Goal: Task Accomplishment & Management: Use online tool/utility

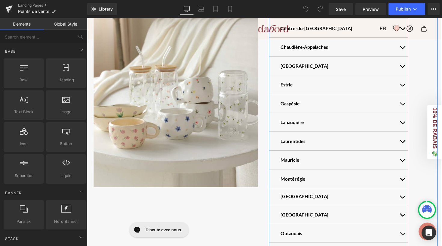
scroll to position [217, 0]
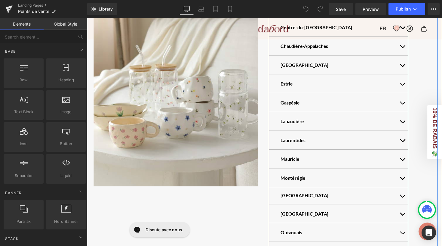
click at [411, 145] on button "button" at bounding box center [410, 142] width 12 height 19
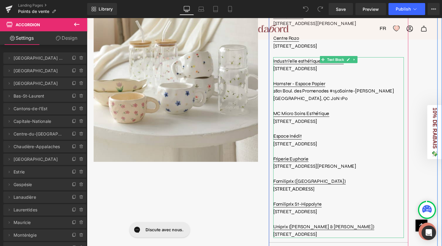
scroll to position [365, 0]
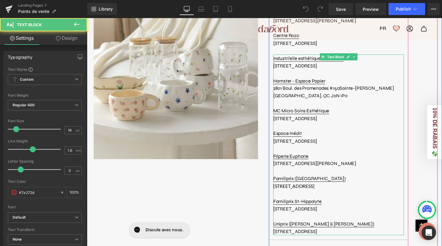
click at [307, 95] on p "2801 Boul. des Promenades #150Sainte-[PERSON_NAME][GEOGRAPHIC_DATA], QC J0N 1P0" at bounding box center [345, 93] width 134 height 15
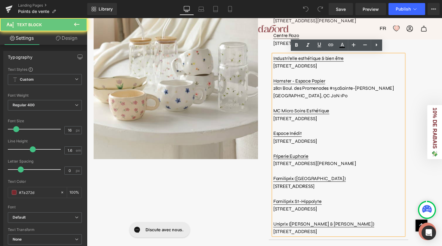
click at [305, 95] on p "2801 Boul. des Promenades #150Sainte-[PERSON_NAME][GEOGRAPHIC_DATA], QC J0N 1P0" at bounding box center [345, 93] width 134 height 15
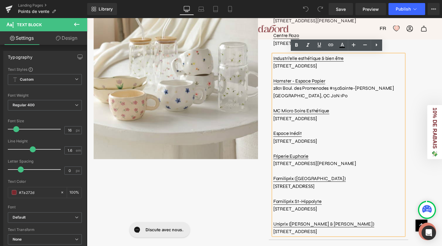
click at [307, 96] on p "2801 Boul. des Promenades #150Sainte-[PERSON_NAME][GEOGRAPHIC_DATA], QC J0N 1P0" at bounding box center [345, 93] width 134 height 15
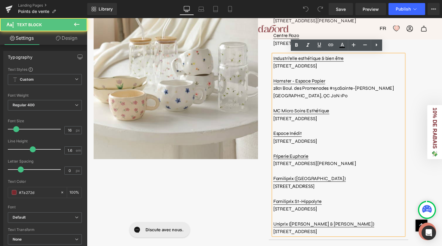
click at [307, 96] on p "2801 Boul. des Promenades #150Sainte-[PERSON_NAME][GEOGRAPHIC_DATA], QC J0N 1P0" at bounding box center [345, 93] width 134 height 15
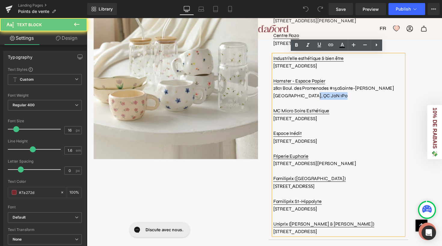
click at [307, 96] on p "2801 Boul. des Promenades #150Sainte-[PERSON_NAME][GEOGRAPHIC_DATA], QC J0N 1P0" at bounding box center [345, 93] width 134 height 15
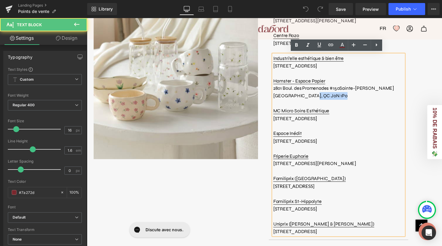
click at [304, 95] on p "2801 Boul. des Promenades #150Sainte-[PERSON_NAME][GEOGRAPHIC_DATA], QC J0N 1P0" at bounding box center [345, 93] width 134 height 15
click at [303, 94] on span "2801 Boul. des Promenades #150Sainte-[PERSON_NAME][GEOGRAPHIC_DATA], QC J0N 1P0" at bounding box center [340, 94] width 124 height 14
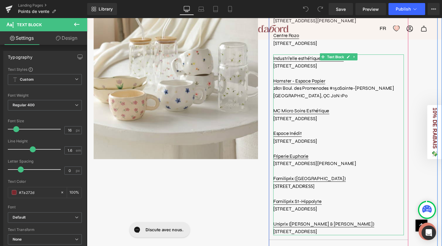
scroll to position [362, 0]
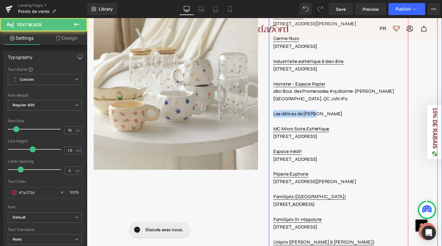
drag, startPoint x: 323, startPoint y: 114, endPoint x: 274, endPoint y: 113, distance: 48.7
click at [274, 113] on article "Boutique Hora [STREET_ADDRESS][PERSON_NAME] Centre Rozo [STREET_ADDRESS] Text B…" at bounding box center [344, 136] width 143 height 256
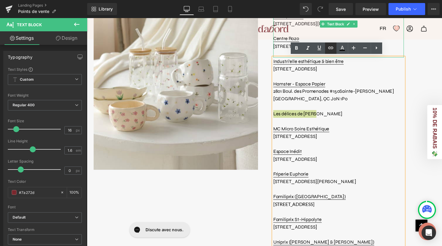
click at [334, 47] on icon at bounding box center [330, 47] width 7 height 7
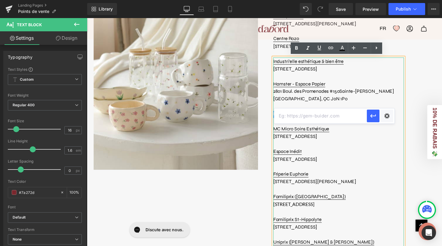
click at [290, 117] on input "text" at bounding box center [320, 115] width 93 height 15
paste input "[URL][DOMAIN_NAME]"
type input "[URL][DOMAIN_NAME]"
click at [375, 117] on icon "button" at bounding box center [372, 115] width 7 height 7
click at [330, 116] on p "Les délices de [PERSON_NAME]" at bounding box center [345, 116] width 134 height 8
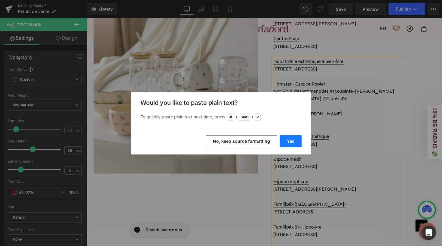
click at [297, 141] on button "Yes" at bounding box center [291, 141] width 22 height 12
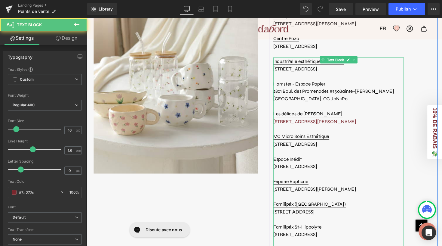
click at [382, 122] on p "[STREET_ADDRESS][PERSON_NAME]" at bounding box center [345, 124] width 134 height 8
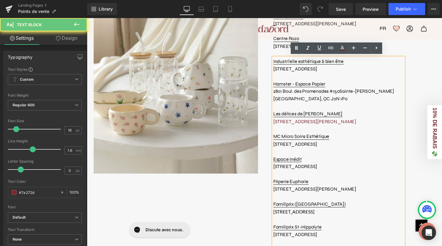
click at [389, 122] on p "[STREET_ADDRESS][PERSON_NAME]" at bounding box center [345, 124] width 134 height 8
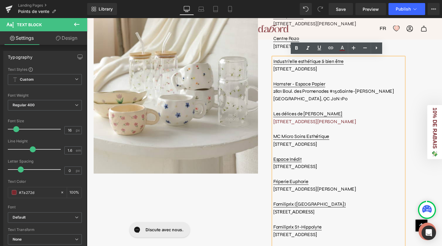
drag, startPoint x: 390, startPoint y: 120, endPoint x: 278, endPoint y: 121, distance: 112.1
click at [278, 121] on p "[STREET_ADDRESS][PERSON_NAME]" at bounding box center [345, 124] width 134 height 8
click at [392, 120] on p "[STREET_ADDRESS][PERSON_NAME]" at bounding box center [345, 124] width 134 height 8
drag, startPoint x: 392, startPoint y: 118, endPoint x: 271, endPoint y: 121, distance: 120.6
click at [271, 121] on div "[GEOGRAPHIC_DATA] & environs Text Block Boutique Moi d’abord [STREET_ADDRESS][P…" at bounding box center [360, 70] width 182 height 645
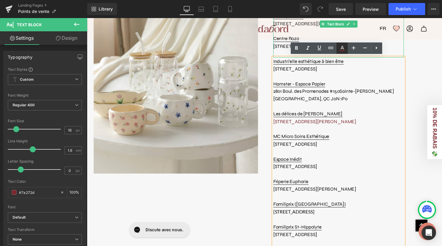
click at [343, 48] on icon at bounding box center [342, 48] width 3 height 4
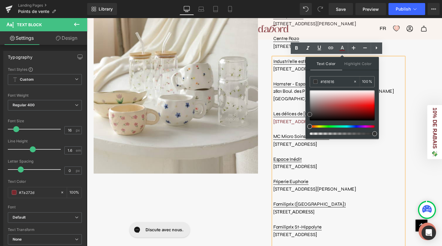
type input "#000000"
drag, startPoint x: 310, startPoint y: 115, endPoint x: 310, endPoint y: 128, distance: 12.9
click at [310, 128] on div at bounding box center [342, 112] width 65 height 44
click at [286, 129] on p at bounding box center [345, 131] width 134 height 8
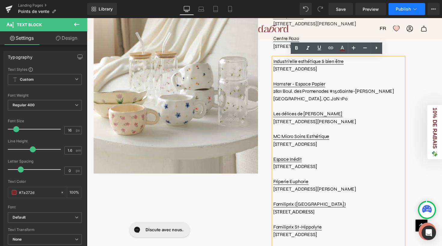
click at [403, 8] on span "Publish" at bounding box center [403, 9] width 15 height 5
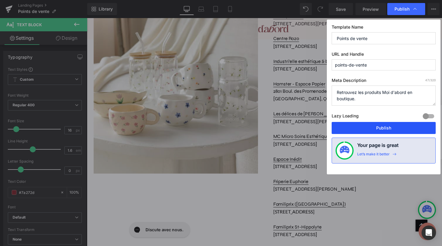
click at [388, 129] on button "Publish" at bounding box center [384, 128] width 104 height 12
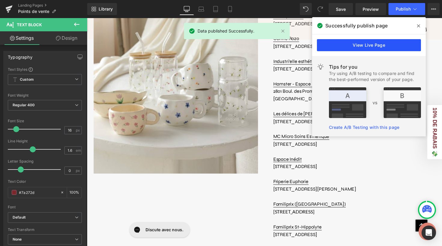
click at [386, 42] on link "View Live Page" at bounding box center [369, 45] width 104 height 12
